Goal: Check status: Check status

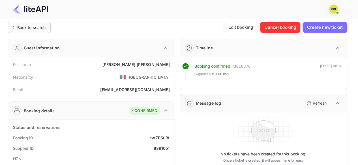
click at [34, 26] on div "Back to search" at bounding box center [31, 28] width 29 height 6
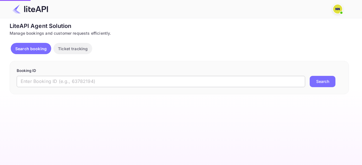
click at [38, 80] on input "text" at bounding box center [161, 81] width 288 height 11
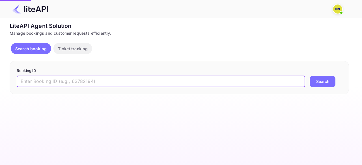
paste input "8887617"
type input "8887617"
click at [315, 82] on button "Search" at bounding box center [323, 81] width 26 height 11
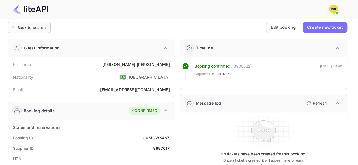
click at [11, 25] on icon at bounding box center [13, 28] width 6 height 6
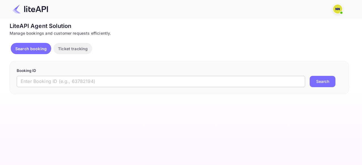
click at [33, 77] on input "text" at bounding box center [161, 81] width 288 height 11
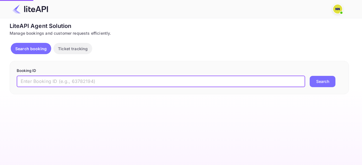
paste input "8782070"
type input "8782070"
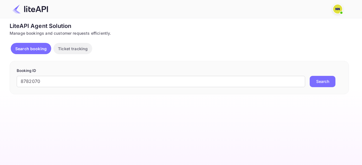
click at [322, 82] on button "Search" at bounding box center [323, 81] width 26 height 11
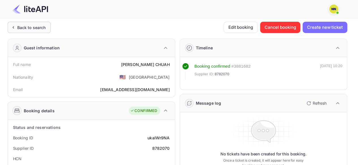
click at [31, 29] on div "Back to search" at bounding box center [31, 28] width 29 height 6
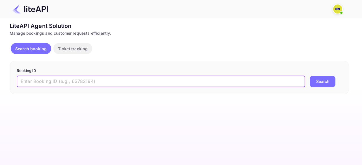
click at [40, 81] on input "text" at bounding box center [161, 81] width 288 height 11
paste input "8890641"
type input "8890641"
click at [320, 81] on button "Search" at bounding box center [323, 81] width 26 height 11
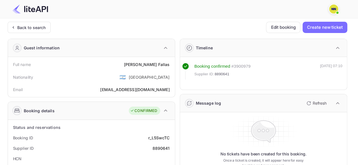
scroll to position [57, 0]
